Goal: Task Accomplishment & Management: Use online tool/utility

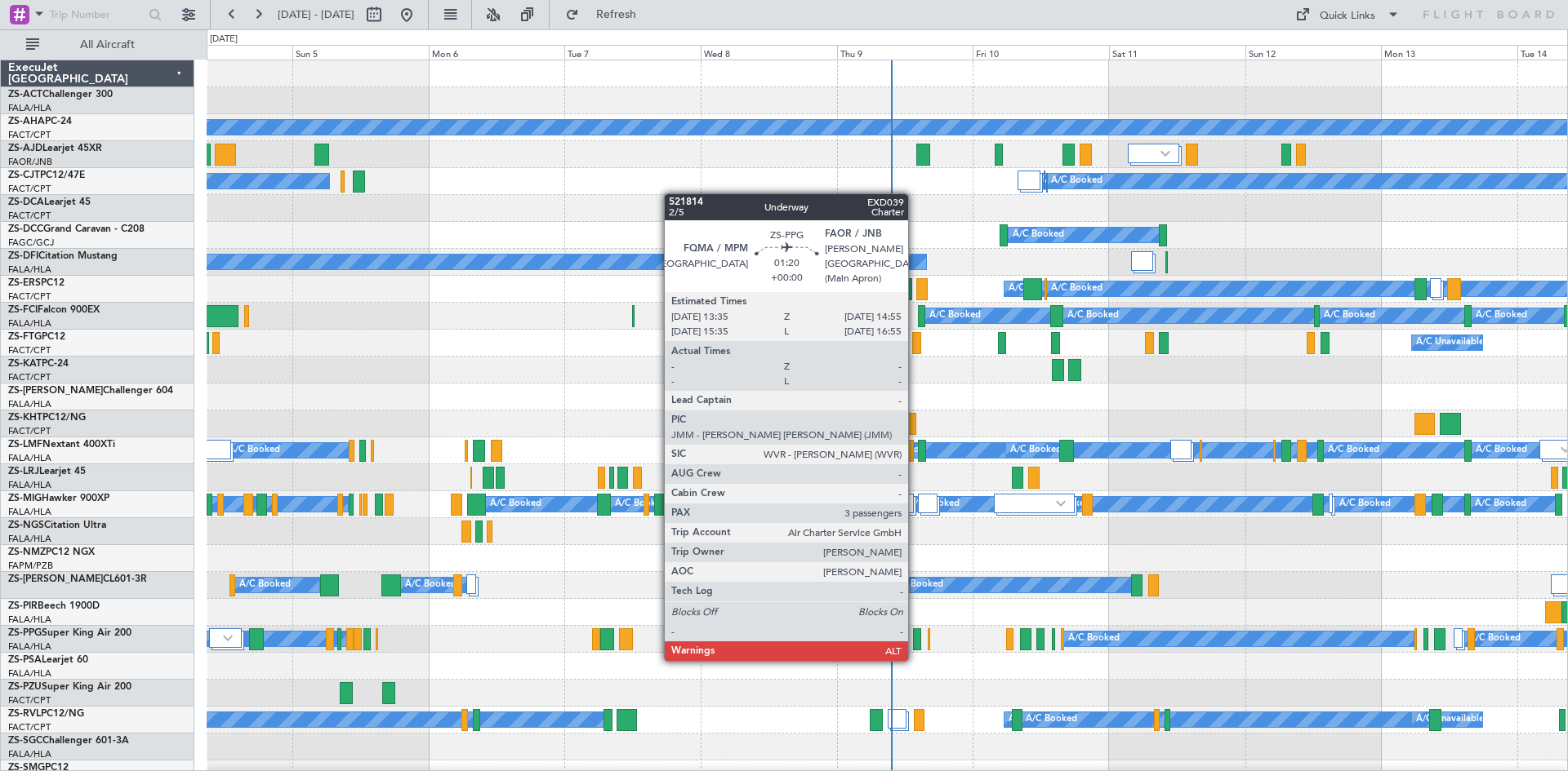
click at [916, 645] on div at bounding box center [917, 639] width 8 height 22
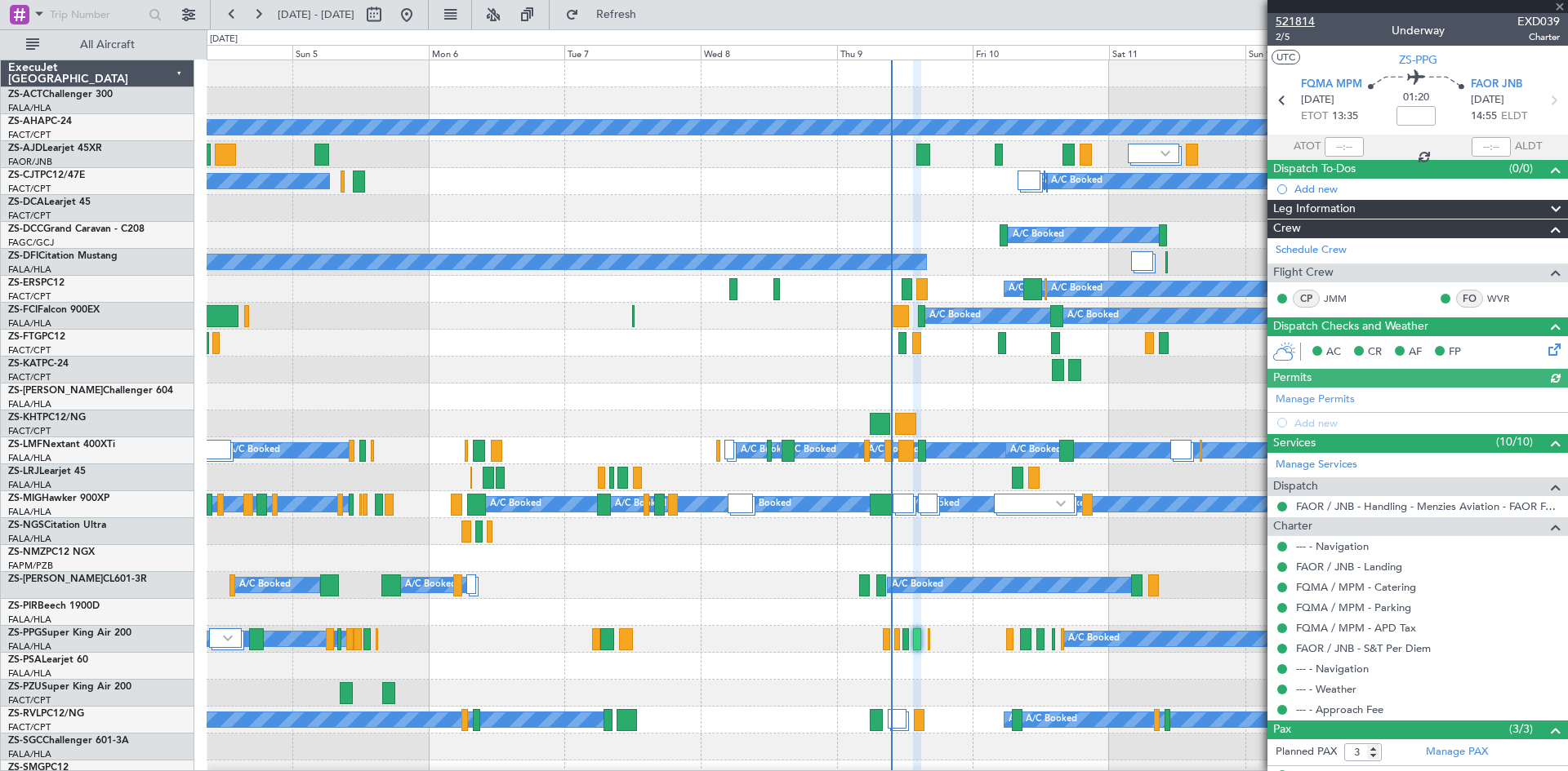
click at [1282, 21] on span "521814" at bounding box center [1295, 22] width 39 height 17
click at [1559, 8] on div at bounding box center [1418, 7] width 300 height 13
click at [1559, 8] on span at bounding box center [1559, 7] width 16 height 14
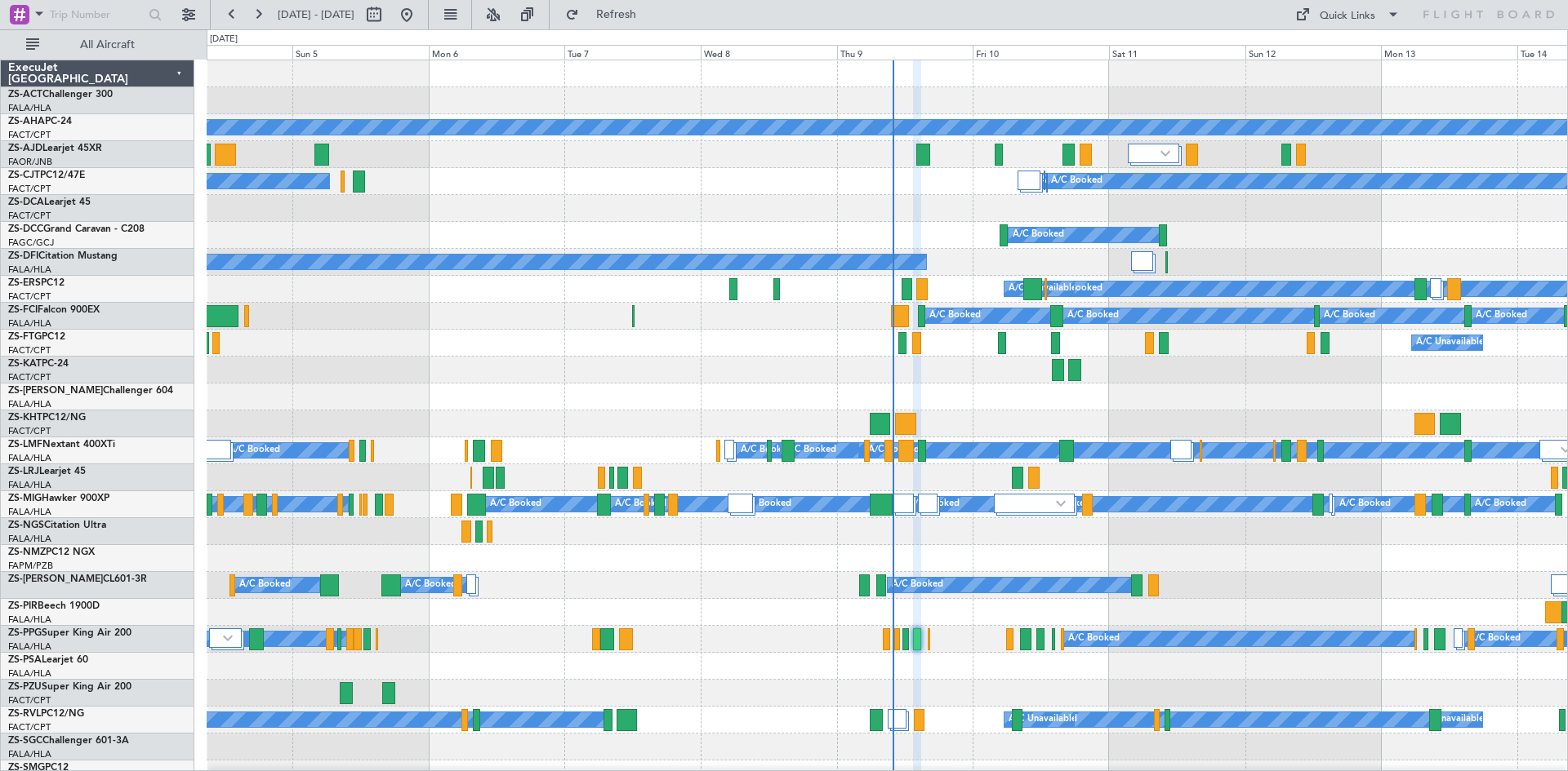
type input "0"
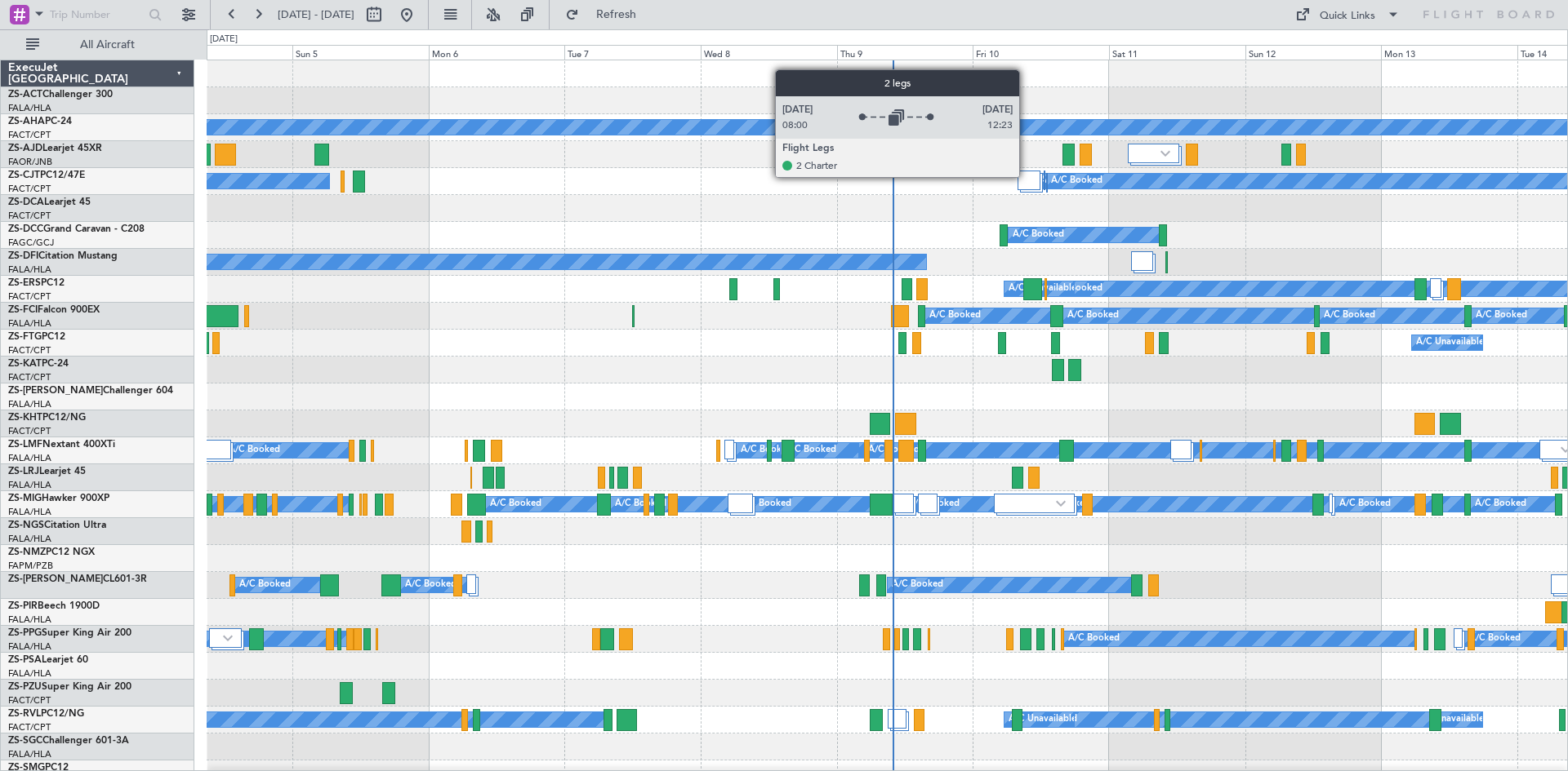
click at [1026, 176] on div at bounding box center [1029, 180] width 23 height 19
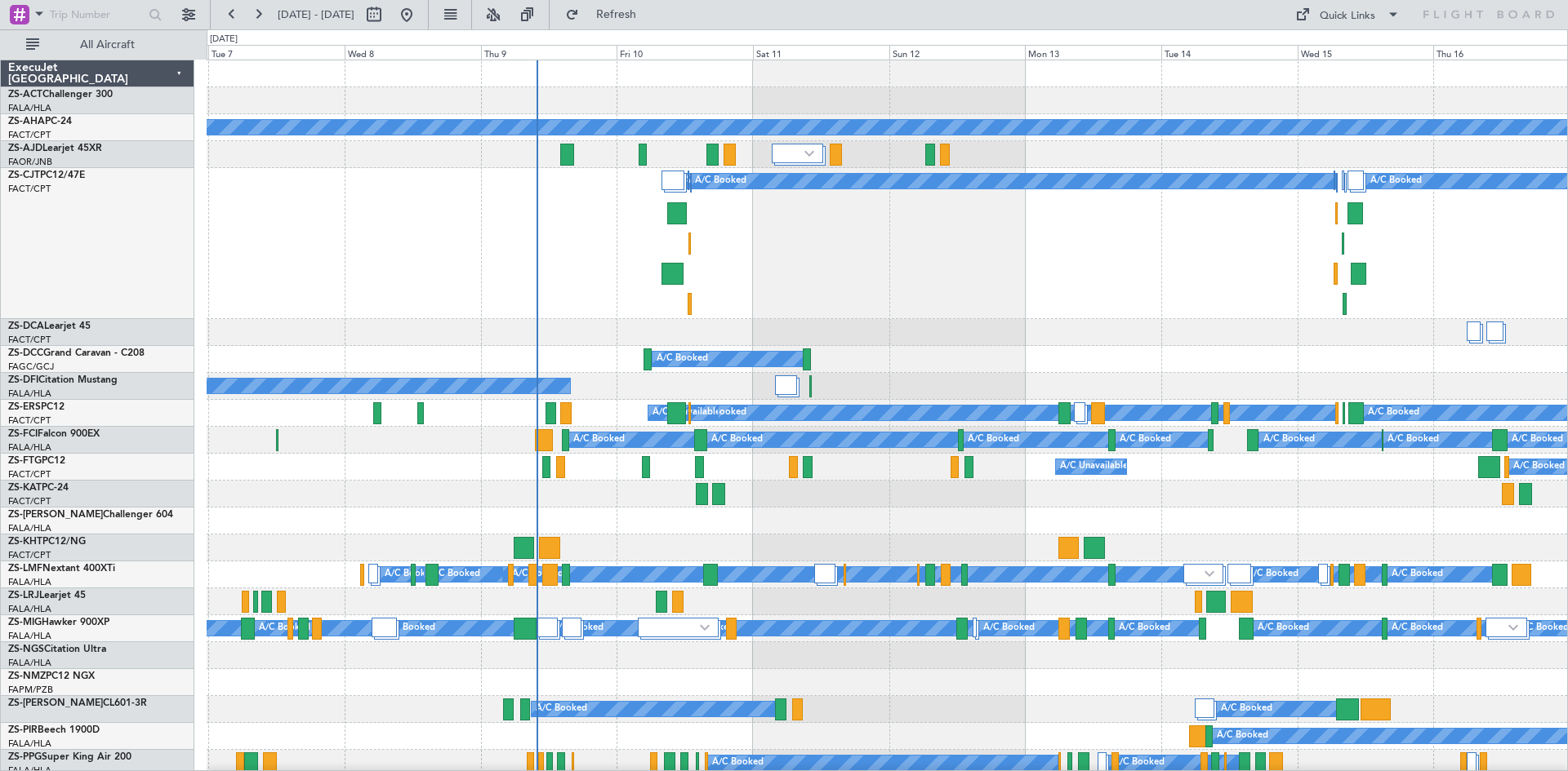
click at [809, 271] on div "A/C Booked A/C Booked A/C Booked A/C Booked A/C Booked A/C Booked A/C Booked A/…" at bounding box center [887, 243] width 1360 height 151
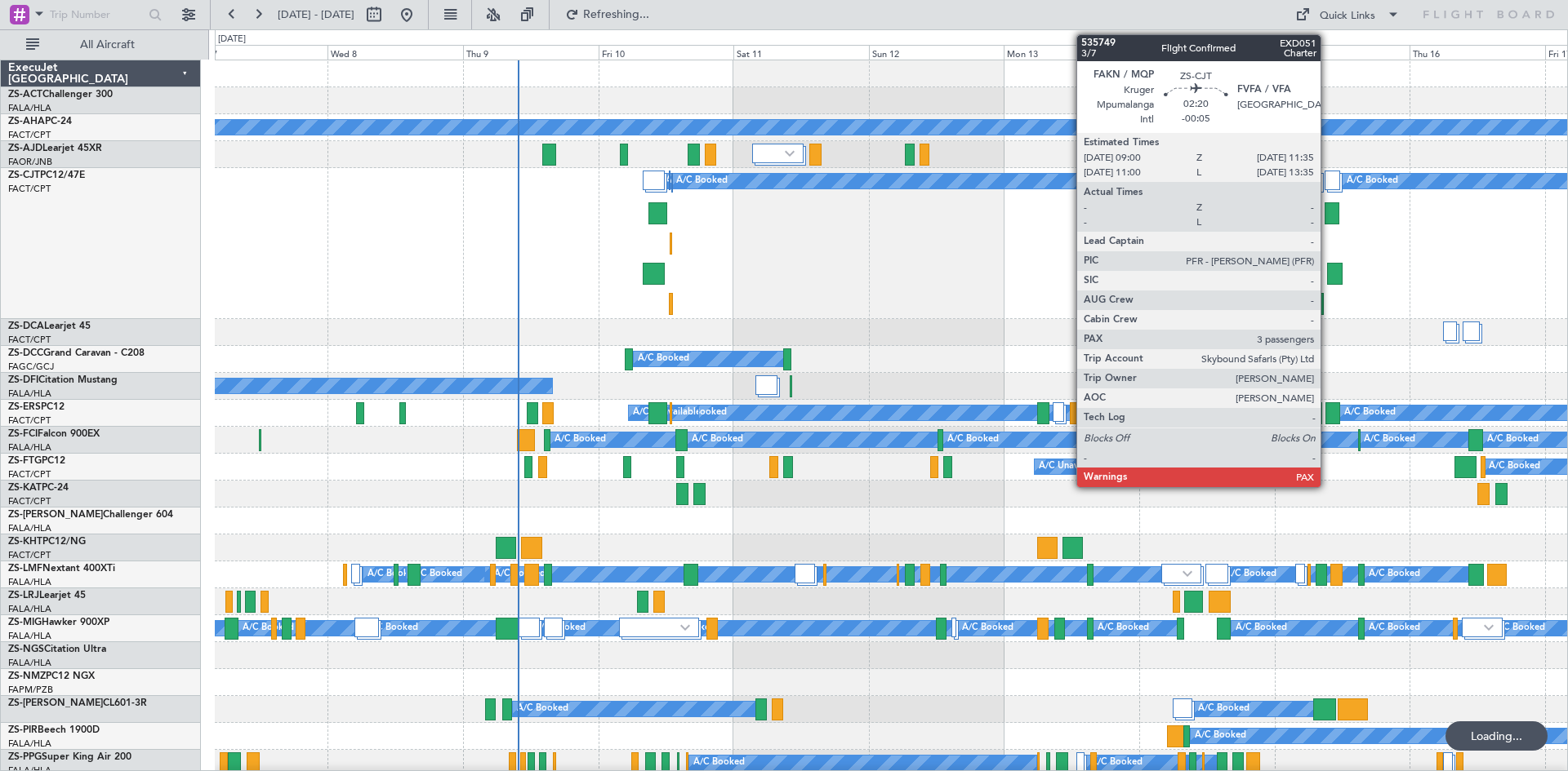
click at [1328, 212] on div at bounding box center [1331, 213] width 14 height 22
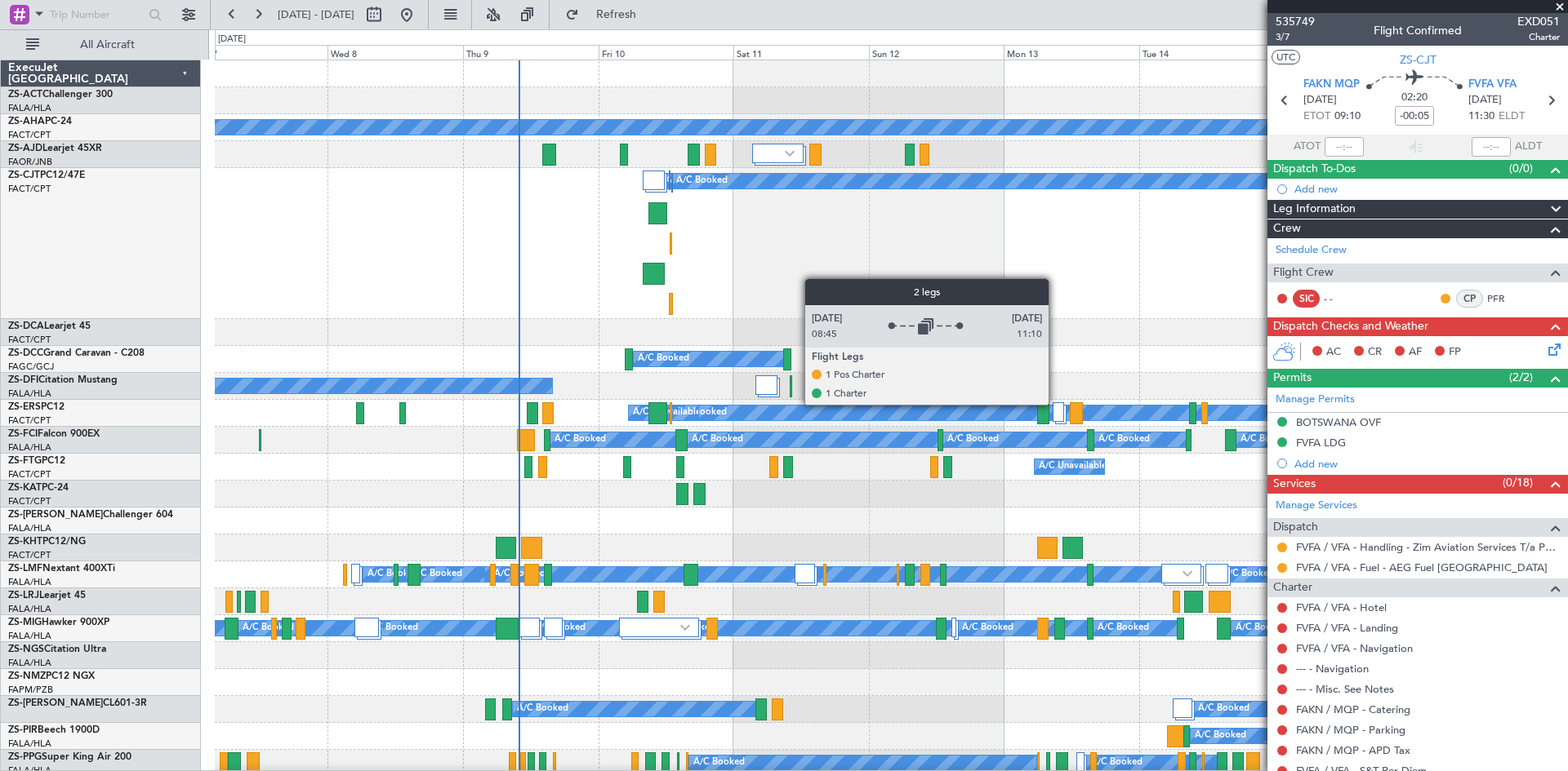
click at [1056, 404] on div at bounding box center [1058, 412] width 12 height 19
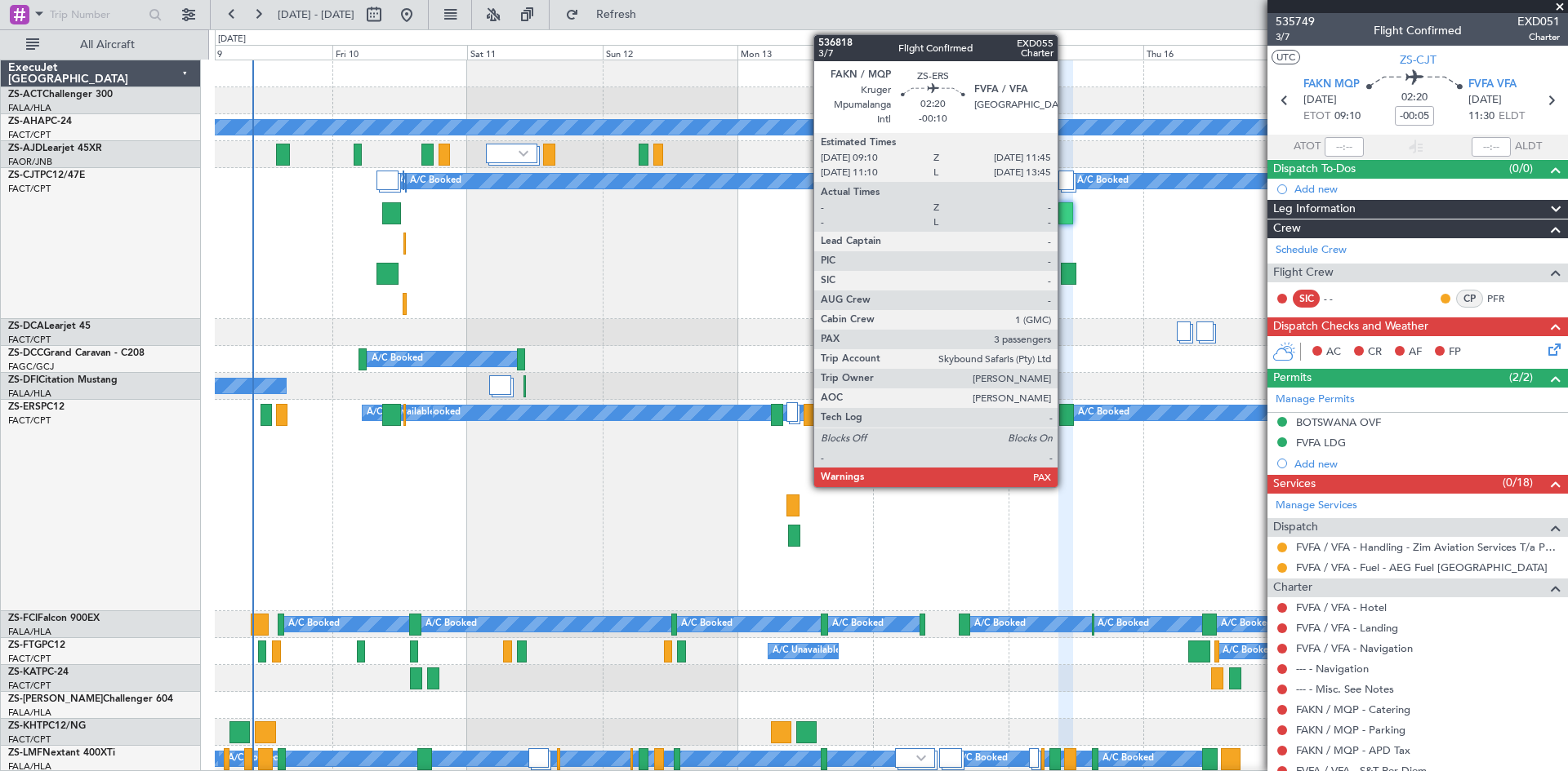
click at [1065, 419] on div at bounding box center [1066, 414] width 14 height 22
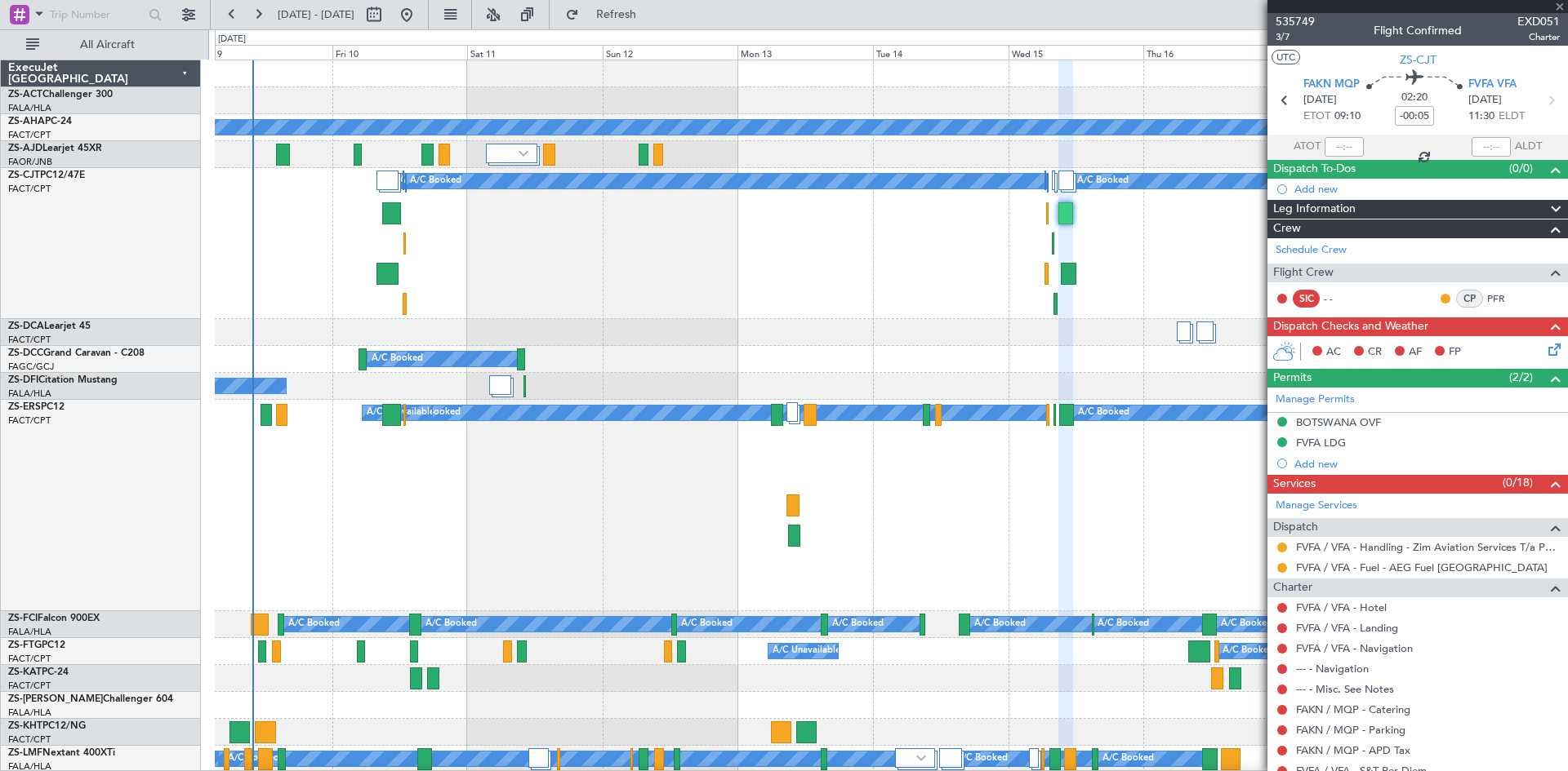
type input "-00:10"
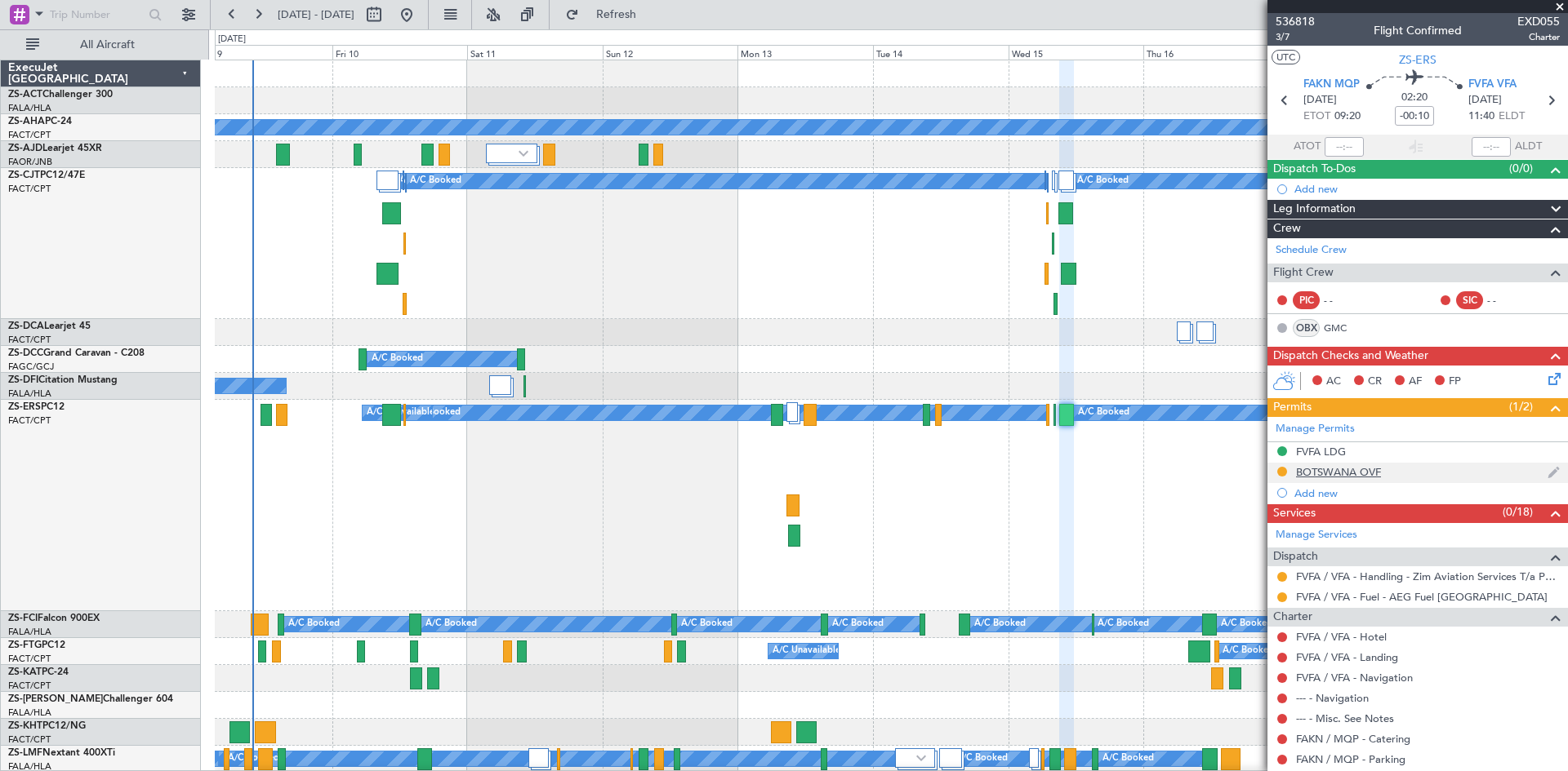
click at [1346, 472] on div "BOTSWANA OVF" at bounding box center [1338, 472] width 85 height 13
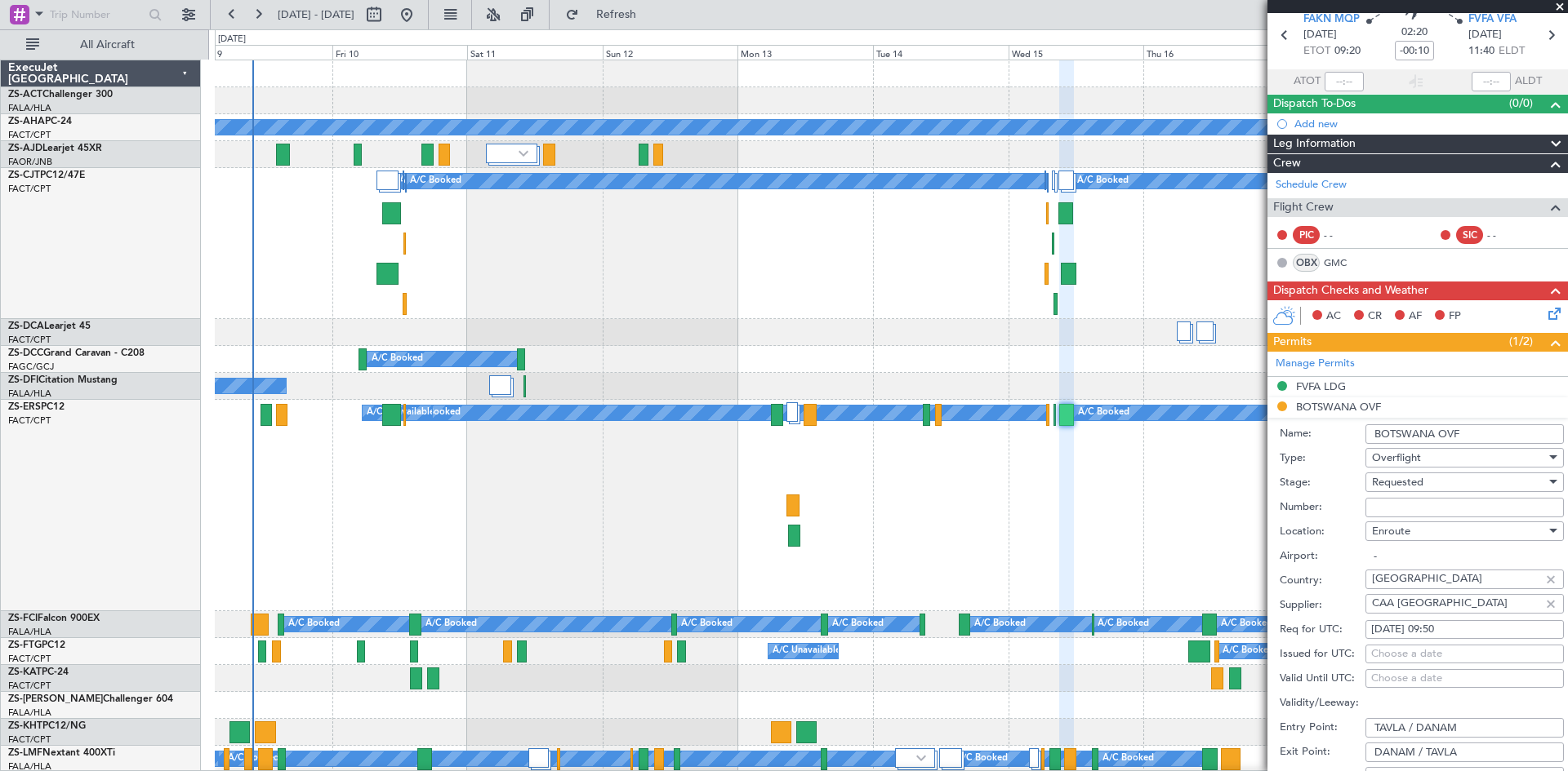
scroll to position [245, 0]
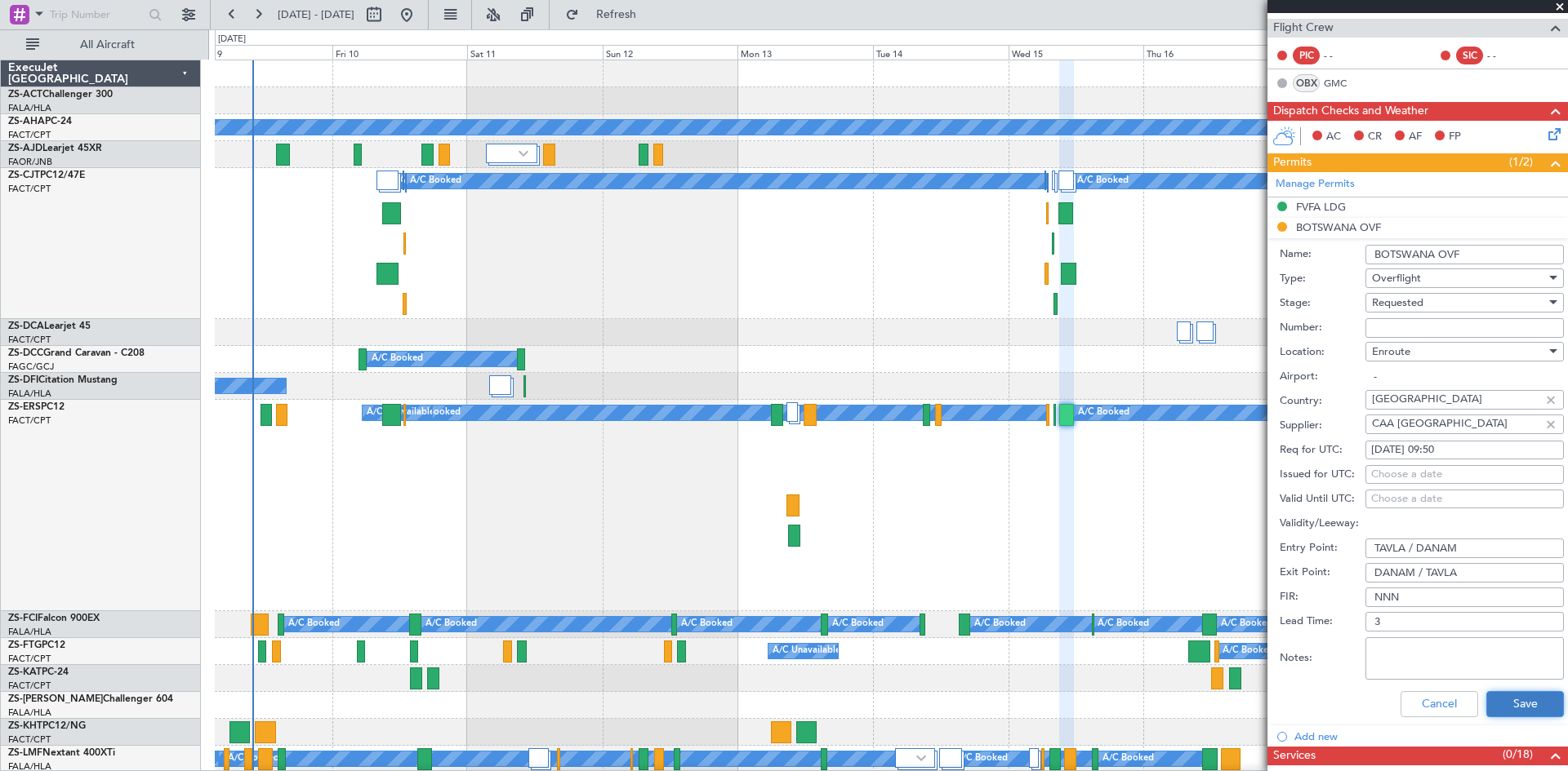
click at [1506, 706] on button "Save" at bounding box center [1525, 704] width 78 height 26
